Goal: Find specific page/section: Find specific page/section

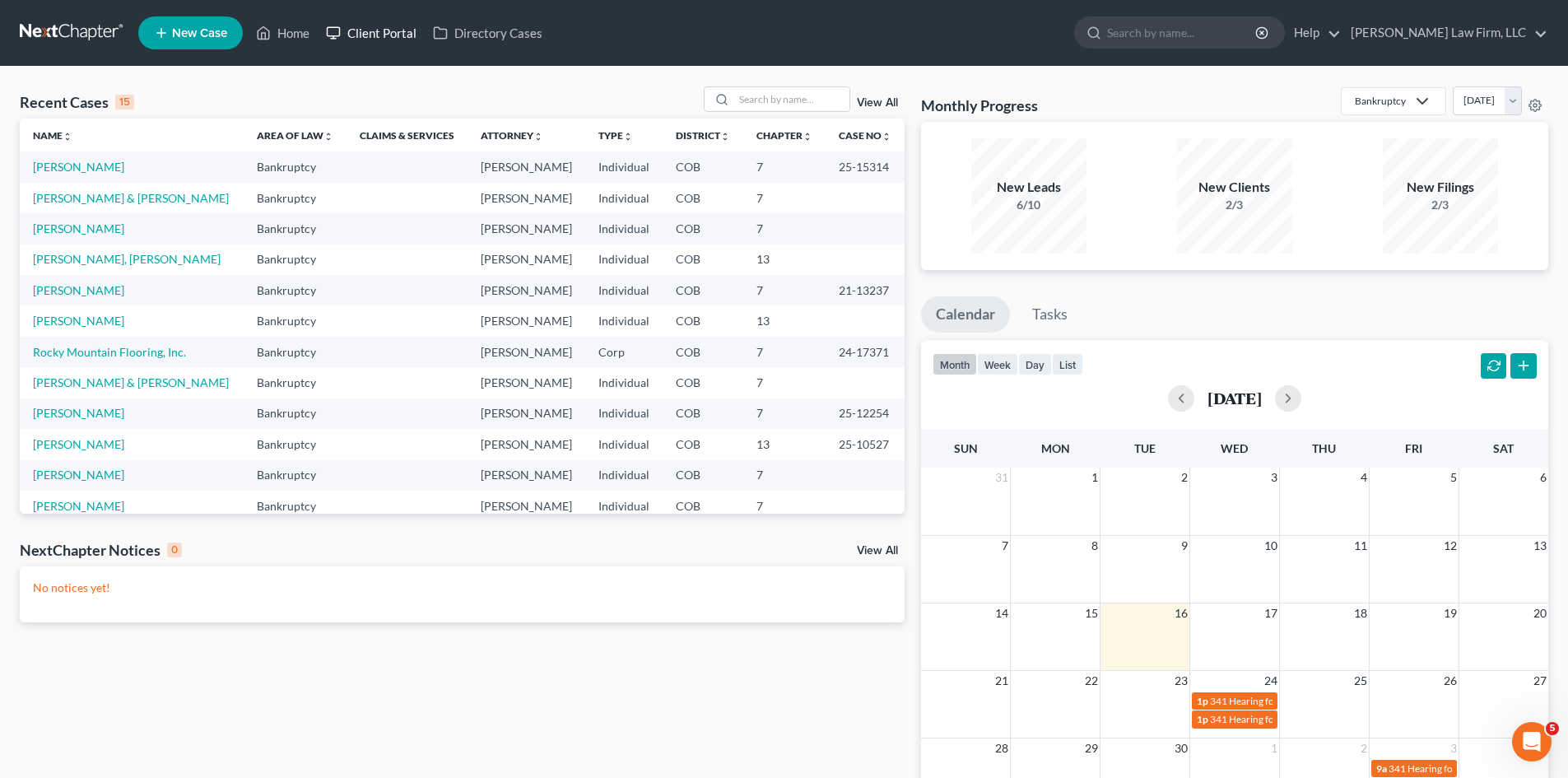
click at [369, 39] on link "Client Portal" at bounding box center [371, 33] width 107 height 30
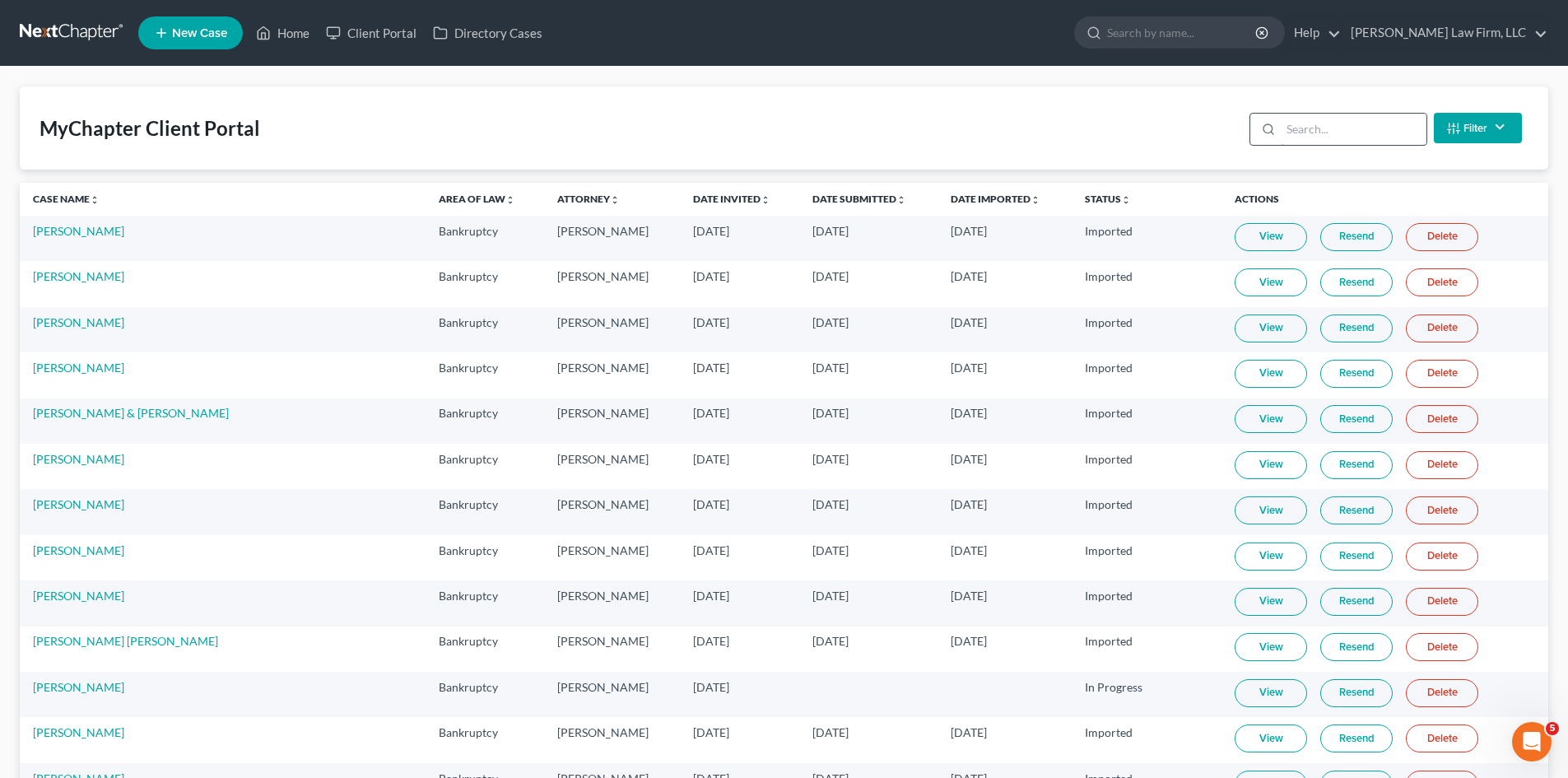
click at [1336, 118] on input "search" at bounding box center [1353, 129] width 145 height 31
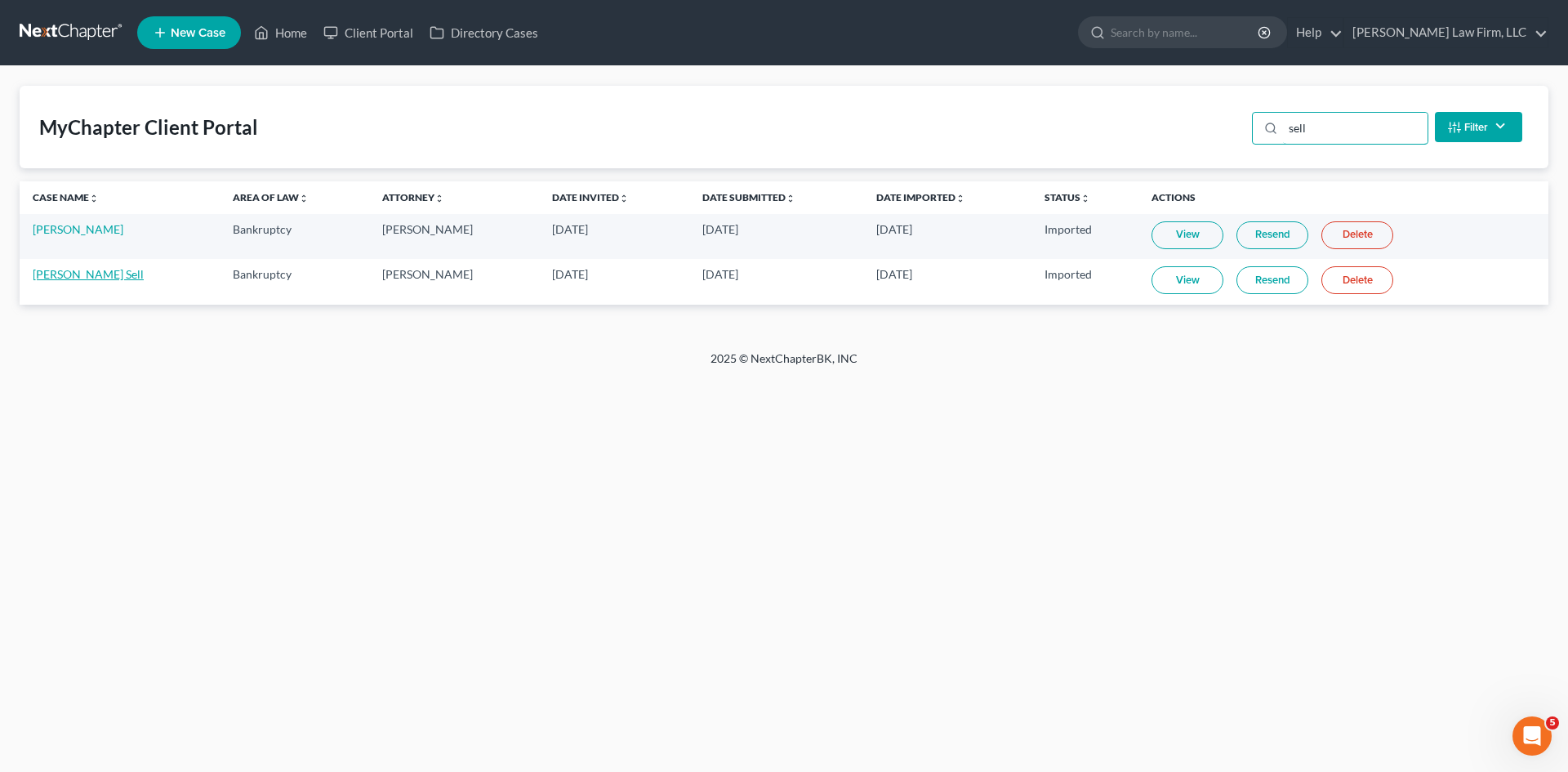
type input "sell"
click at [68, 280] on link "[PERSON_NAME] Sell" at bounding box center [88, 273] width 111 height 14
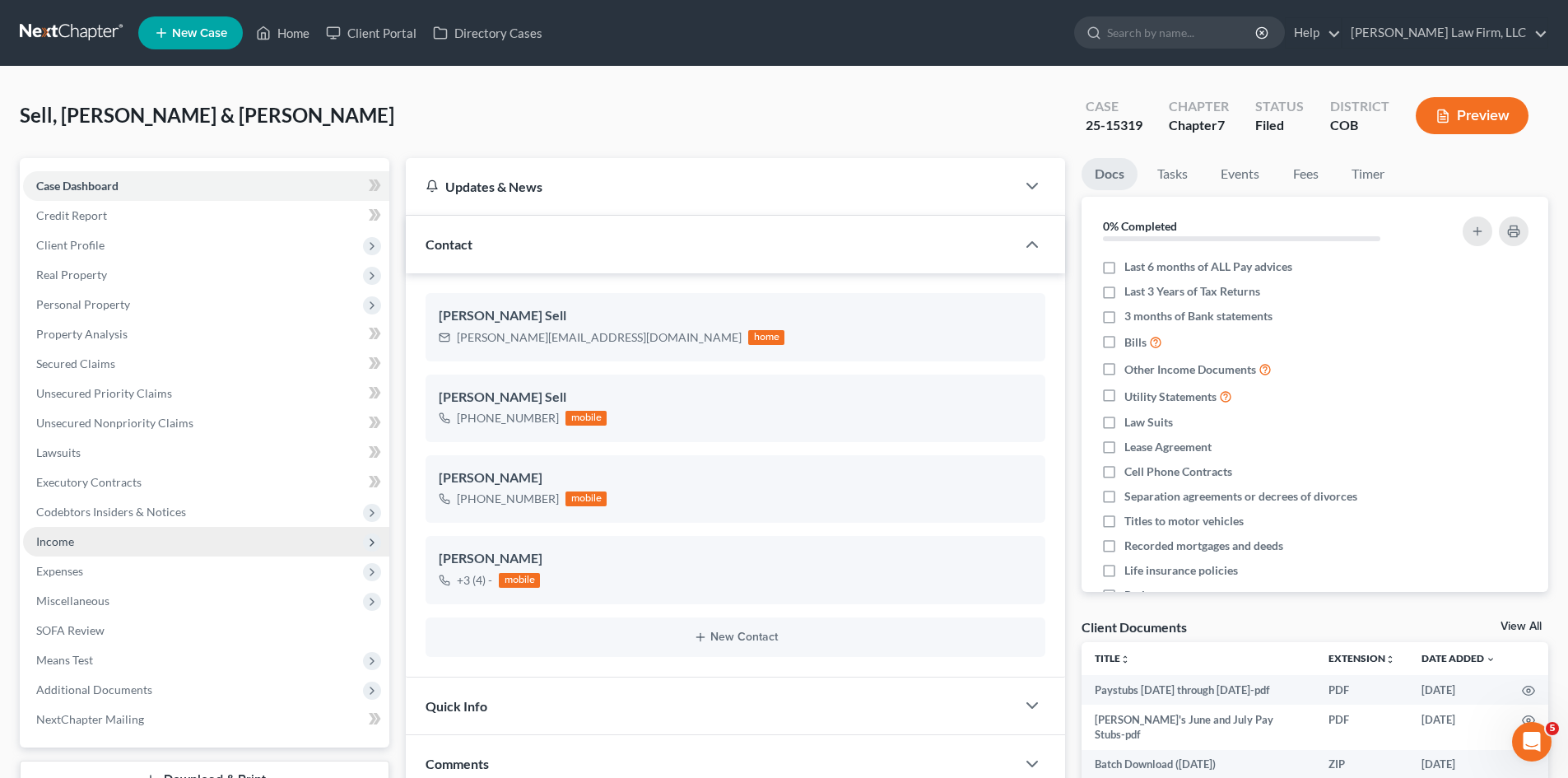
click at [75, 544] on span "Income" at bounding box center [205, 541] width 366 height 30
click at [50, 544] on span "Income" at bounding box center [55, 541] width 38 height 14
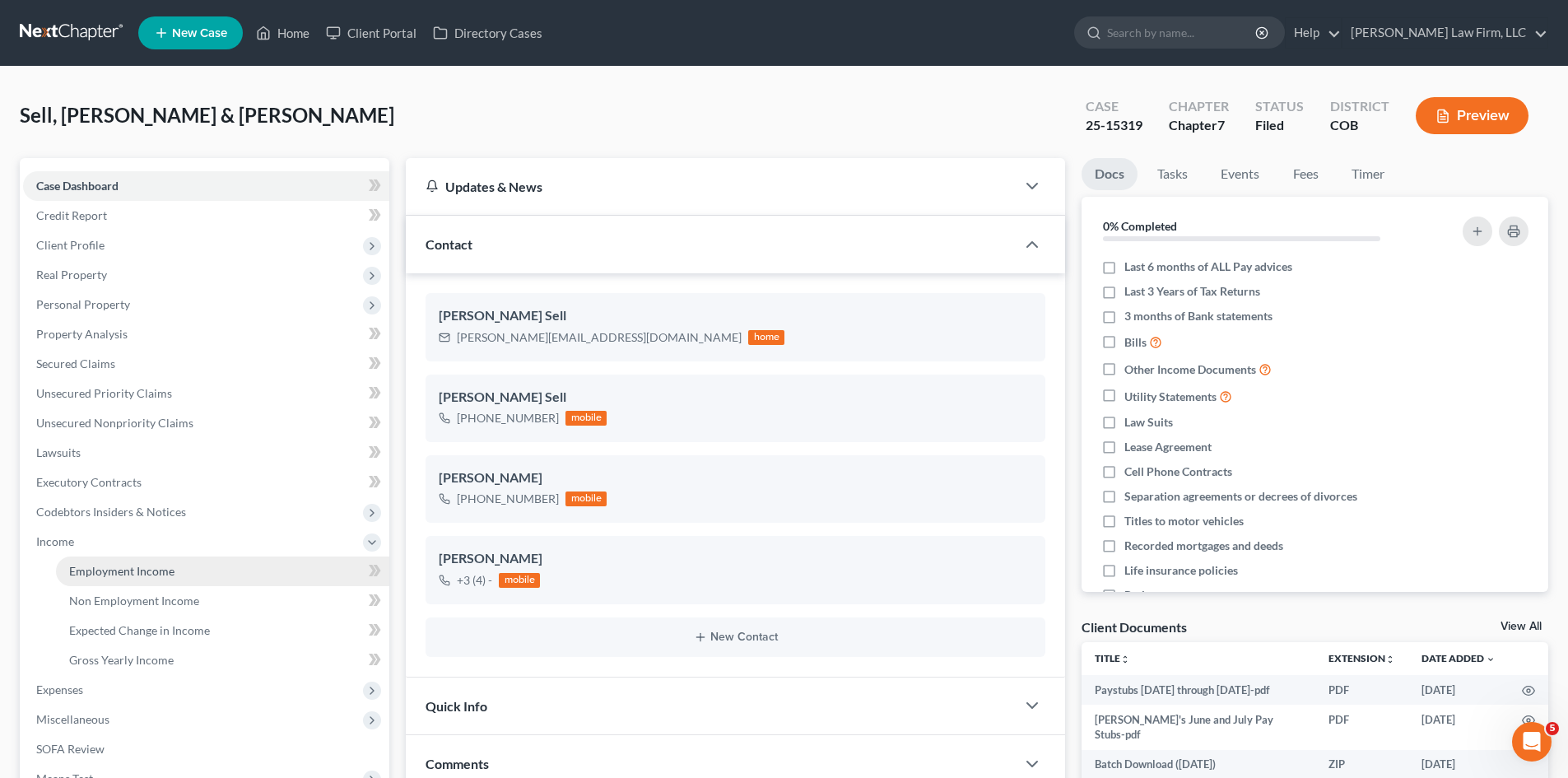
click at [86, 568] on span "Employment Income" at bounding box center [122, 570] width 105 height 14
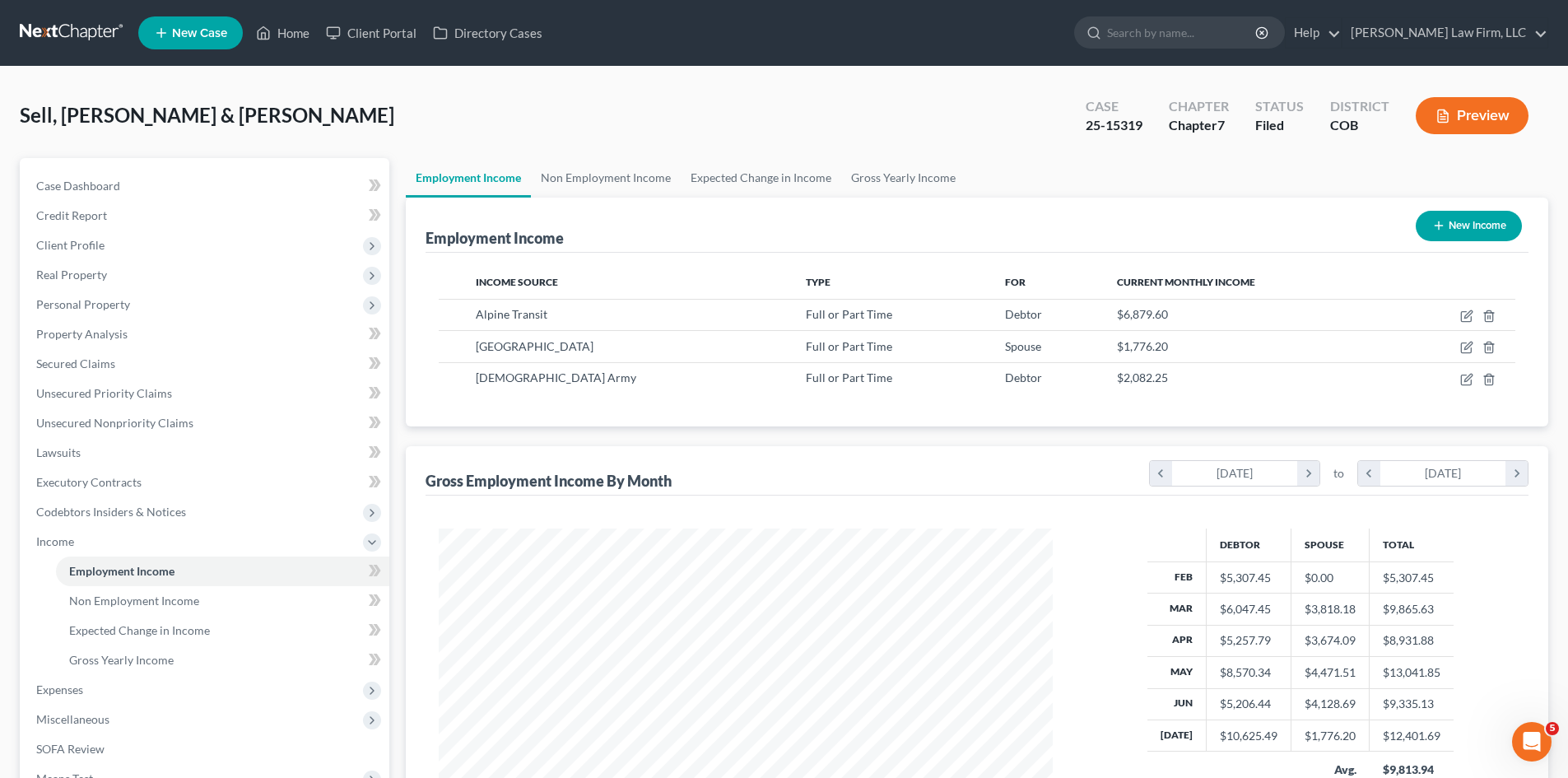
scroll to position [307, 647]
